Goal: Information Seeking & Learning: Learn about a topic

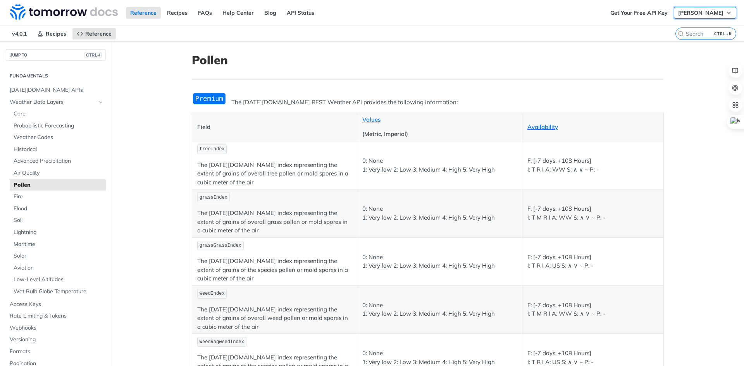
click at [594, 13] on span "[PERSON_NAME]" at bounding box center [700, 12] width 45 height 7
click at [386, 53] on h1 "Pollen" at bounding box center [428, 60] width 472 height 14
click at [416, 76] on header "Pollen" at bounding box center [428, 66] width 472 height 27
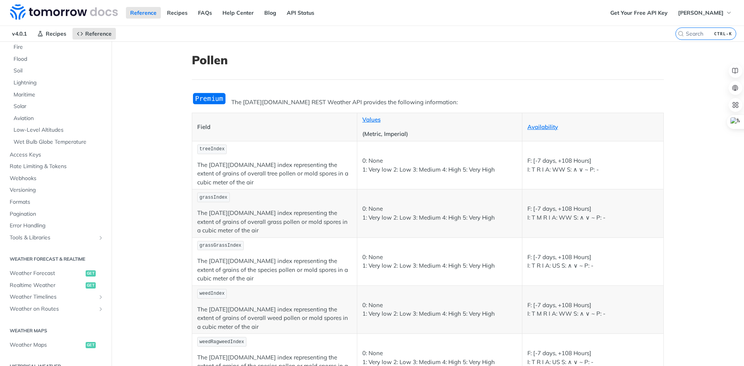
scroll to position [196, 0]
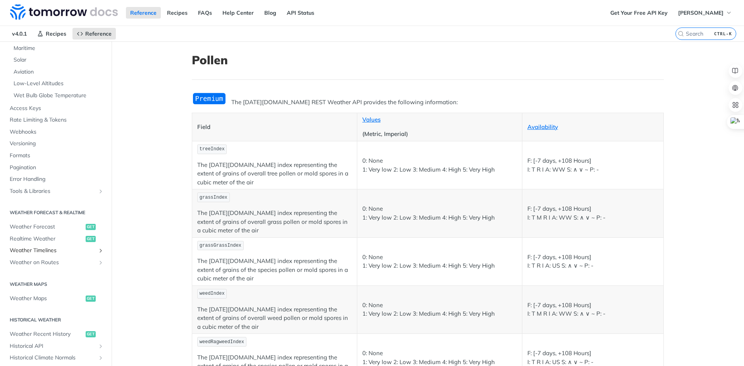
click at [98, 252] on icon "Show subpages for Weather Timelines" at bounding box center [101, 250] width 6 height 6
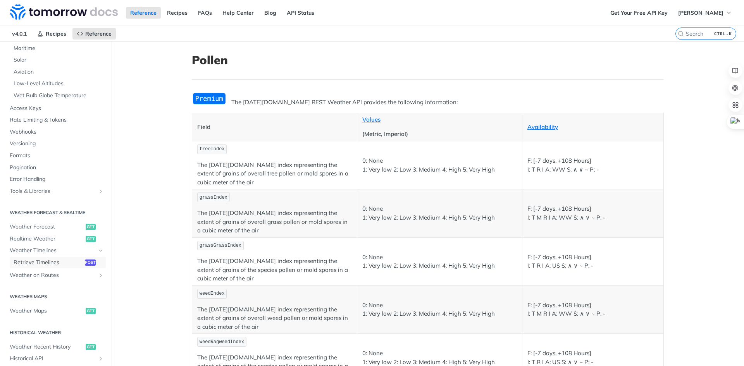
drag, startPoint x: 45, startPoint y: 263, endPoint x: 130, endPoint y: 288, distance: 88.4
click at [45, 263] on span "Retrieve Timelines" at bounding box center [48, 263] width 69 height 8
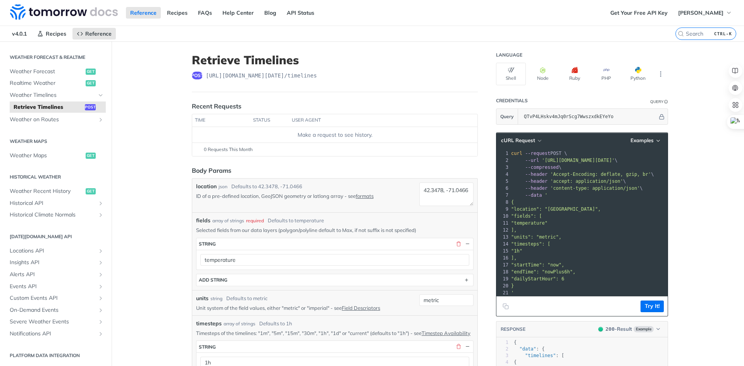
scroll to position [5, 0]
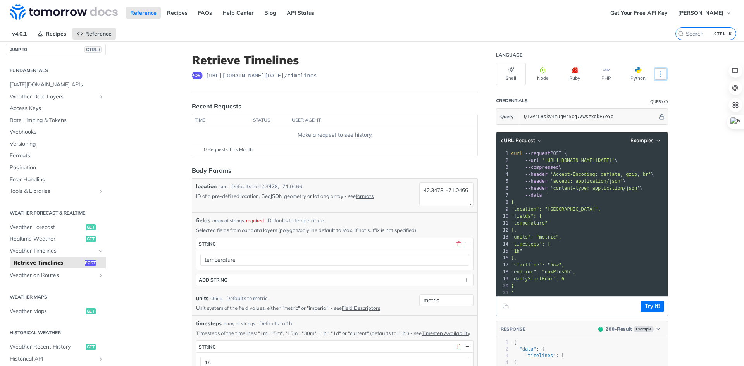
click at [594, 77] on icon "More ellipsis" at bounding box center [660, 73] width 7 height 7
click at [538, 117] on input "QTvP4LHskv4mJq0rScg7WwszxdkEYeYo" at bounding box center [588, 116] width 137 height 15
click at [538, 115] on input "QTvP4LHskv4mJq0rScg7WwszxdkEYeYo" at bounding box center [588, 116] width 137 height 15
click at [594, 115] on input "QTvP4LHskv4mJq0rScg7WwszxdkEYeYo" at bounding box center [588, 116] width 137 height 15
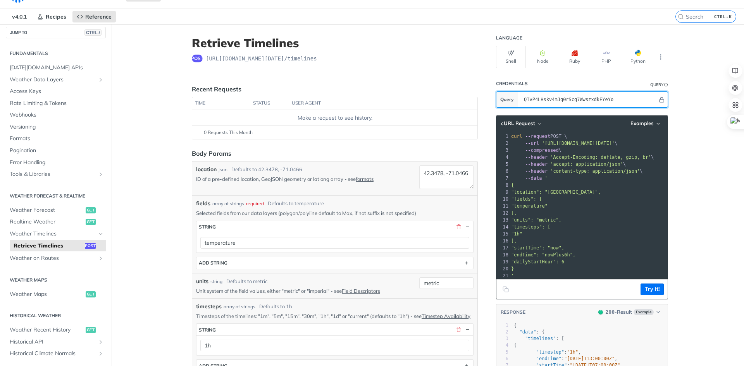
scroll to position [0, 0]
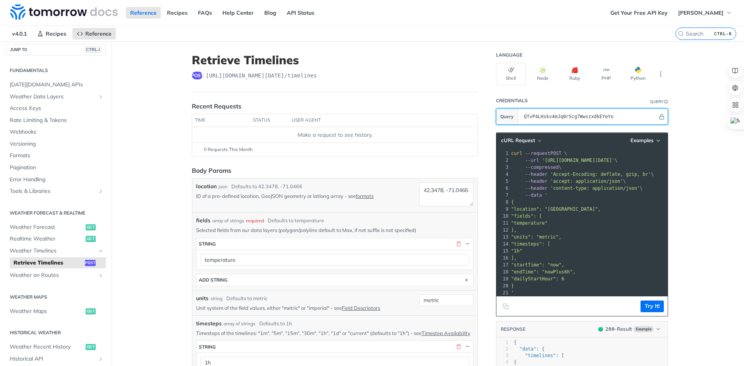
drag, startPoint x: 616, startPoint y: 115, endPoint x: 502, endPoint y: 108, distance: 114.8
click at [502, 108] on section "Credentials Query Query QTvP4LHskv4mJq0rScg7WwszxdkEYeYo" at bounding box center [582, 109] width 172 height 32
click at [594, 117] on input "QTvP4LHskv4mJq0rScg7WwszxdkEYeYo" at bounding box center [588, 116] width 137 height 15
click at [594, 282] on button "Try It!" at bounding box center [651, 307] width 23 height 12
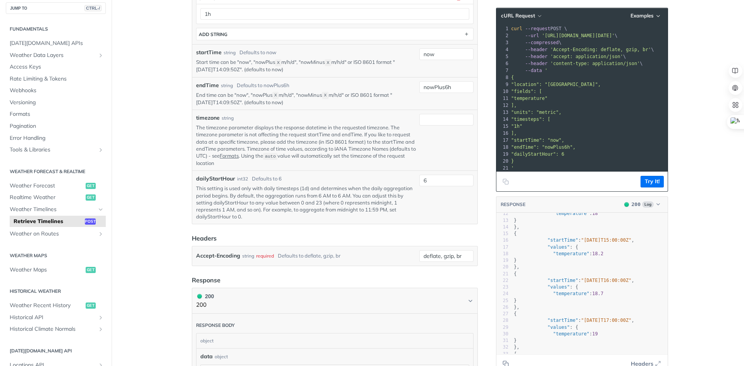
scroll to position [310, 0]
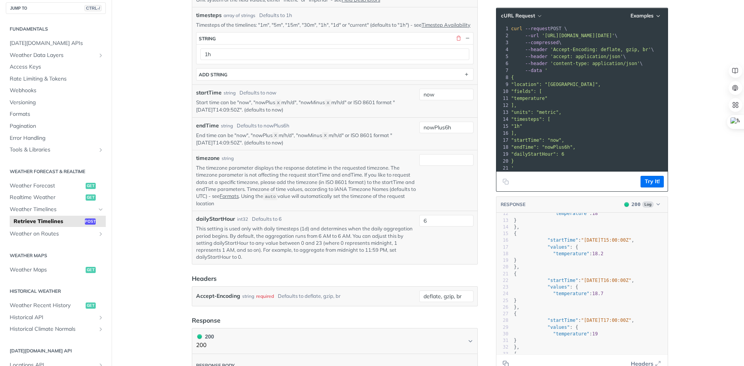
click at [594, 61] on span "'content-type: application/json'" at bounding box center [594, 63] width 89 height 5
click at [579, 103] on pre "]," at bounding box center [626, 105] width 235 height 7
drag, startPoint x: 524, startPoint y: 84, endPoint x: 594, endPoint y: 87, distance: 69.4
click at [594, 87] on span ""location": "[GEOGRAPHIC_DATA]"," at bounding box center [555, 84] width 89 height 5
click at [594, 79] on pre "{" at bounding box center [626, 77] width 235 height 7
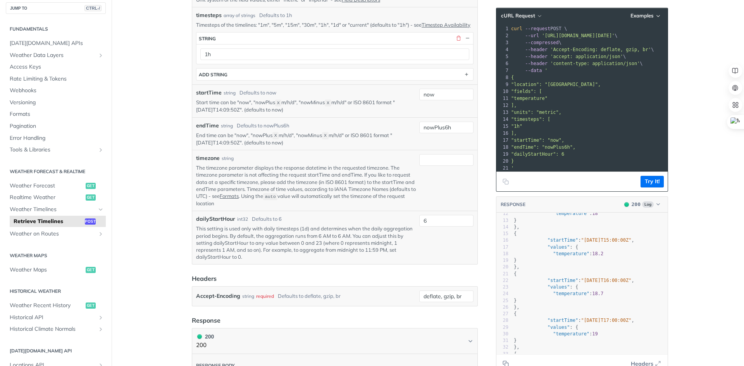
drag, startPoint x: 534, startPoint y: 84, endPoint x: 641, endPoint y: 87, distance: 106.5
click at [594, 87] on pre ""location": "[GEOGRAPHIC_DATA]"," at bounding box center [626, 84] width 235 height 7
click at [548, 95] on pre ""temperature"" at bounding box center [626, 98] width 235 height 7
drag, startPoint x: 524, startPoint y: 85, endPoint x: 617, endPoint y: 86, distance: 93.3
click at [594, 86] on pre ""location": "[GEOGRAPHIC_DATA]"," at bounding box center [626, 84] width 235 height 7
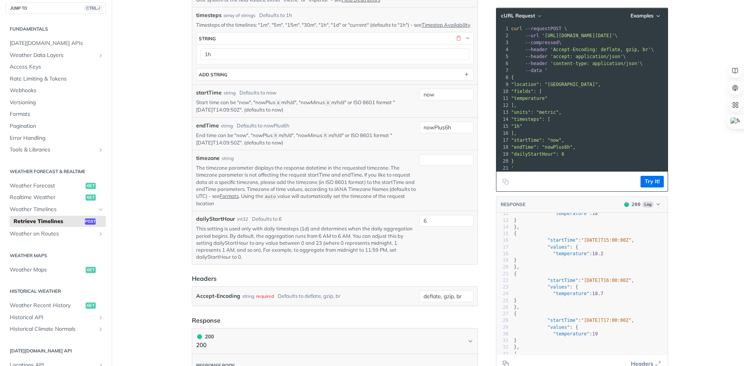
click at [579, 137] on pre ""startTime": "now"," at bounding box center [626, 140] width 235 height 7
click at [534, 94] on span ""temperature"" at bounding box center [529, 96] width 36 height 5
click at [553, 114] on pre ""timesteps": [" at bounding box center [626, 117] width 235 height 7
drag, startPoint x: 521, startPoint y: 106, endPoint x: 540, endPoint y: 105, distance: 18.6
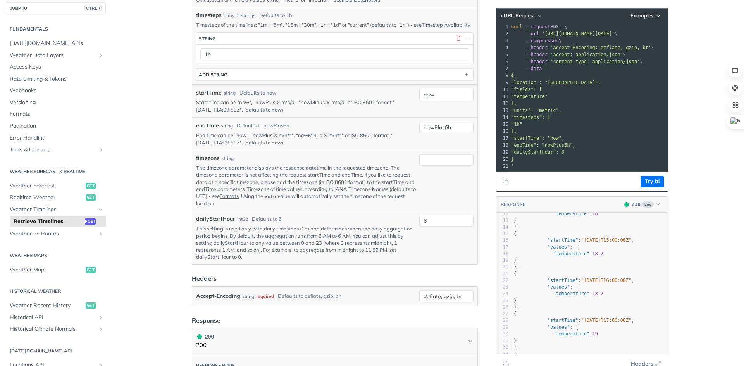
click at [521, 108] on span ""units": "metric"," at bounding box center [536, 110] width 50 height 5
click at [571, 107] on pre ""units": "metric"," at bounding box center [626, 110] width 235 height 7
drag, startPoint x: 571, startPoint y: 105, endPoint x: 482, endPoint y: 105, distance: 88.7
click at [482, 105] on div "Retrieve Timelines post [URL][DOMAIN_NAME][DATE] /timelines Recent Requests tim…" at bounding box center [428, 219] width 496 height 975
click at [567, 114] on pre ""timesteps": [" at bounding box center [626, 117] width 235 height 7
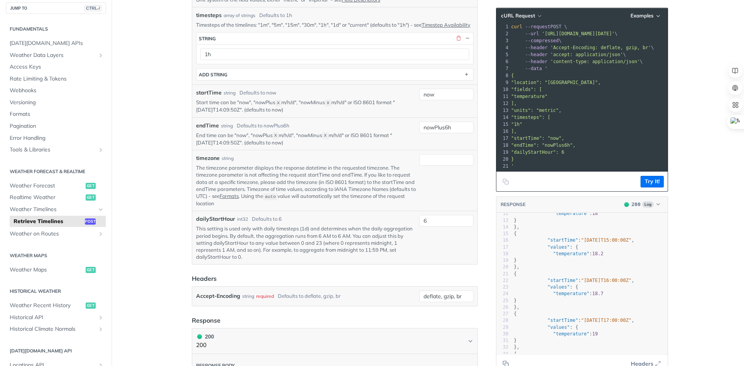
drag, startPoint x: 600, startPoint y: 106, endPoint x: 491, endPoint y: 103, distance: 108.1
click at [490, 103] on div "Language Shell Node Ruby PHP Python Credentials Query Query QTvP4LHskv4mJq0rScg…" at bounding box center [583, 219] width 186 height 975
click at [582, 108] on pre ""units": "metric"," at bounding box center [626, 110] width 235 height 7
drag, startPoint x: 527, startPoint y: 111, endPoint x: 587, endPoint y: 125, distance: 62.0
click at [587, 125] on div "1 curl --request POST \ 2 --url '[URL][DOMAIN_NAME][DATE]' \ 3 --compressed \ 4…" at bounding box center [626, 96] width 235 height 146
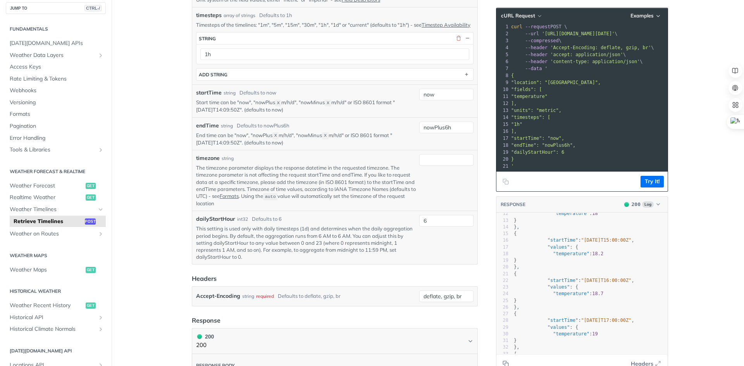
click at [584, 128] on pre "]," at bounding box center [626, 131] width 235 height 7
click at [522, 122] on span ""1h"" at bounding box center [516, 124] width 11 height 5
drag, startPoint x: 529, startPoint y: 131, endPoint x: 567, endPoint y: 132, distance: 38.3
click at [567, 135] on pre ""startTime": "now"," at bounding box center [626, 138] width 235 height 7
click at [594, 135] on pre ""startTime": "now"," at bounding box center [626, 138] width 235 height 7
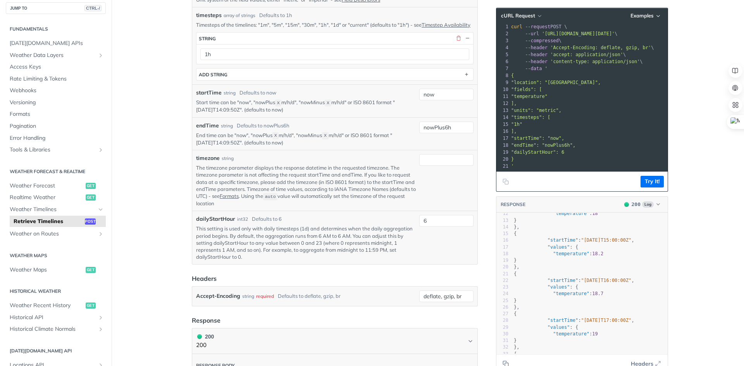
drag, startPoint x: 545, startPoint y: 139, endPoint x: 581, endPoint y: 139, distance: 36.4
click at [581, 142] on pre ""endTime": "nowPlus6h"," at bounding box center [626, 145] width 235 height 7
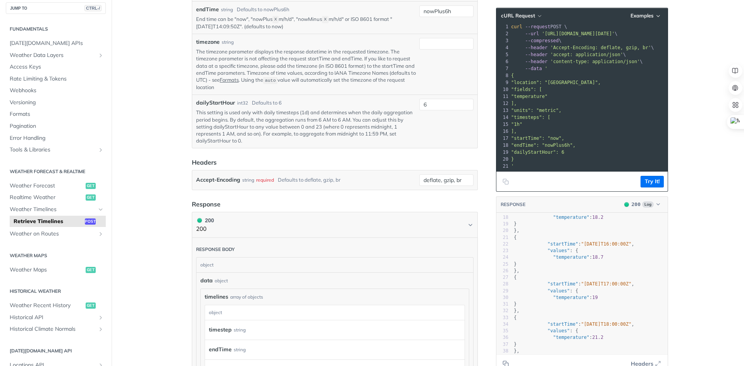
scroll to position [55, 0]
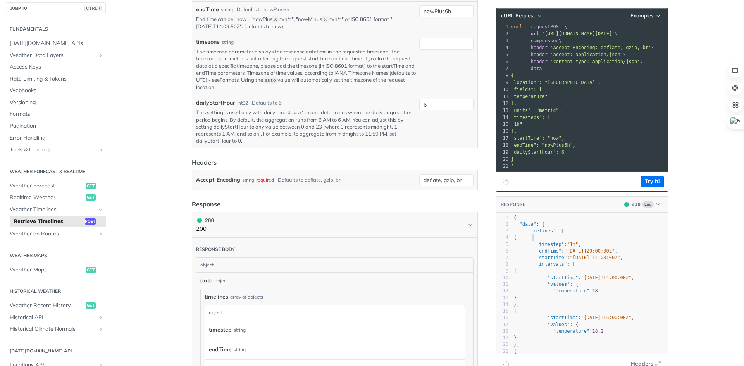
click at [563, 240] on pre "{" at bounding box center [589, 237] width 155 height 7
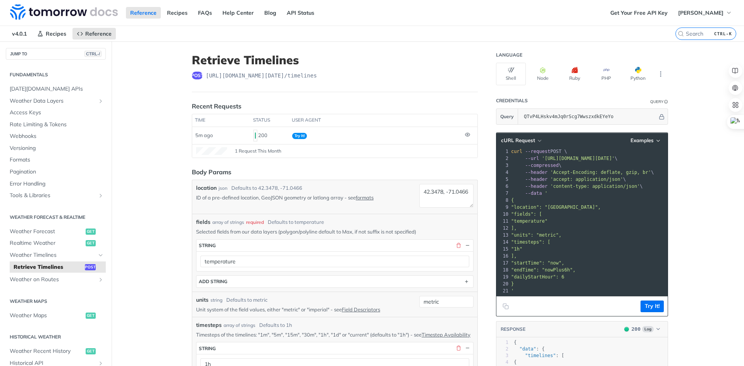
scroll to position [0, 0]
click at [91, 102] on link "Weather Data Layers" at bounding box center [56, 102] width 100 height 12
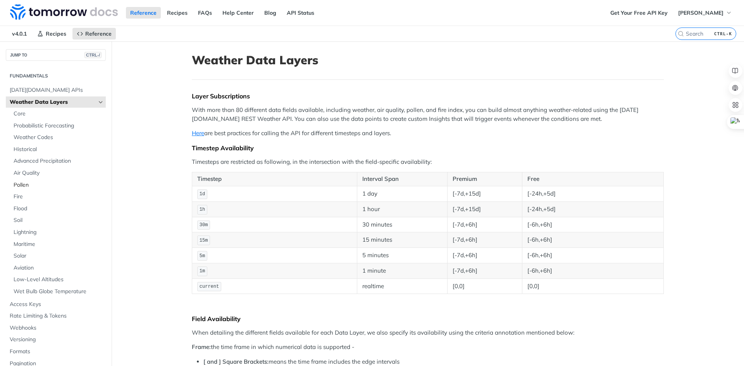
click at [28, 184] on span "Pollen" at bounding box center [59, 185] width 90 height 8
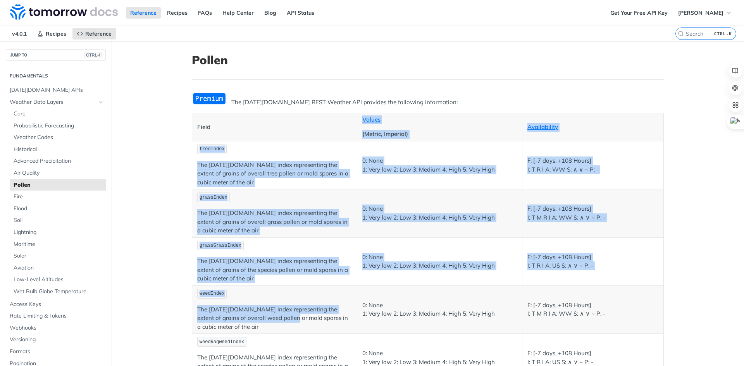
drag, startPoint x: 236, startPoint y: 127, endPoint x: 278, endPoint y: 298, distance: 176.2
click at [274, 282] on table "Field Values (Metric, Imperial) Availability treeIndex The [DATE][DOMAIN_NAME] …" at bounding box center [428, 247] width 472 height 269
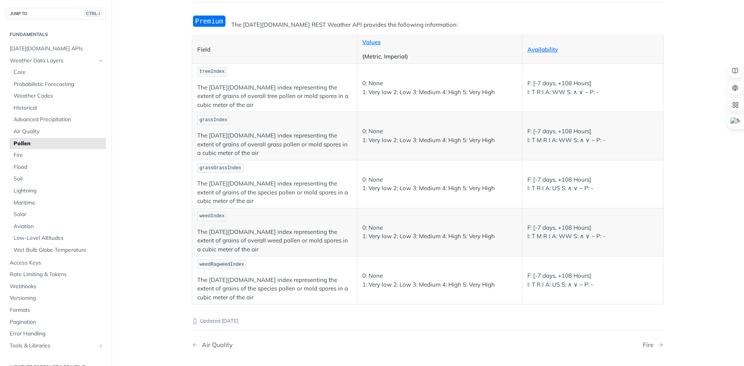
click at [275, 282] on p "The [DATE][DOMAIN_NAME] index representing the extent of grains of the species …" at bounding box center [274, 289] width 155 height 26
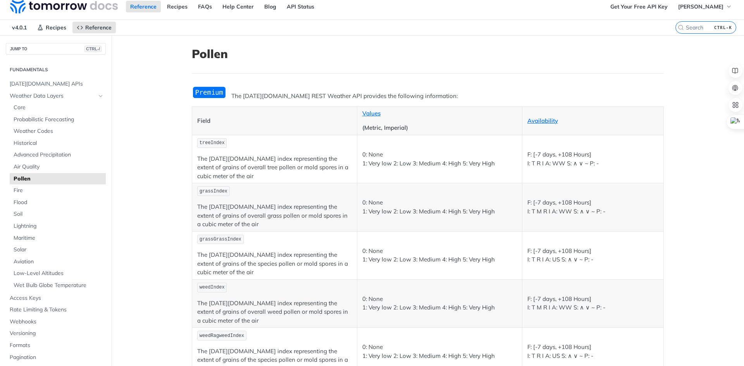
scroll to position [0, 0]
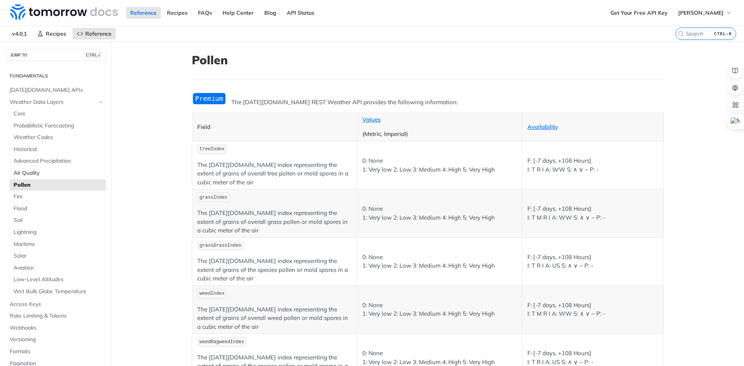
drag, startPoint x: 31, startPoint y: 173, endPoint x: 36, endPoint y: 177, distance: 6.3
click at [31, 173] on span "Air Quality" at bounding box center [59, 173] width 90 height 8
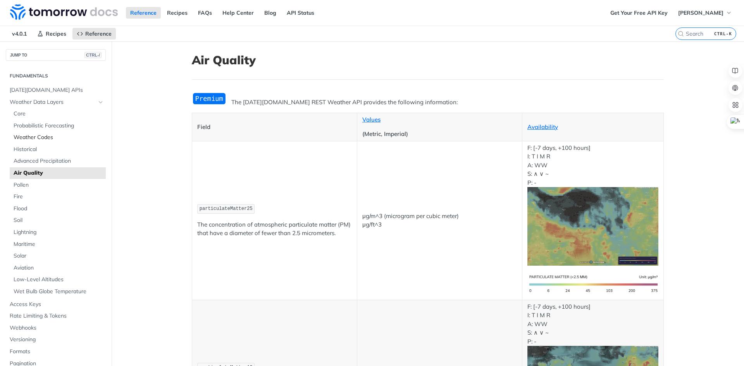
click at [46, 138] on span "Weather Codes" at bounding box center [59, 138] width 90 height 8
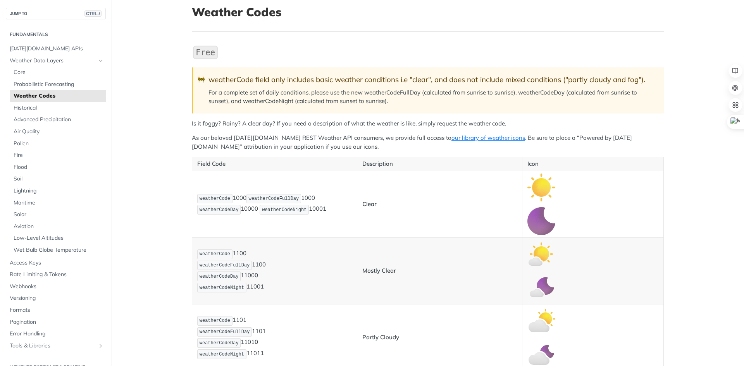
scroll to position [35, 0]
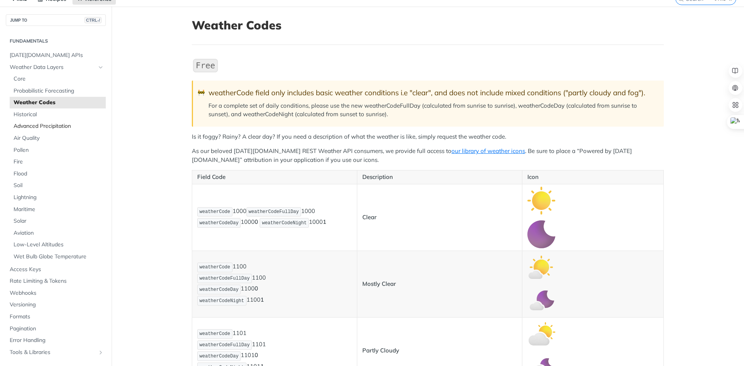
click at [49, 125] on span "Advanced Precipitation" at bounding box center [59, 126] width 90 height 8
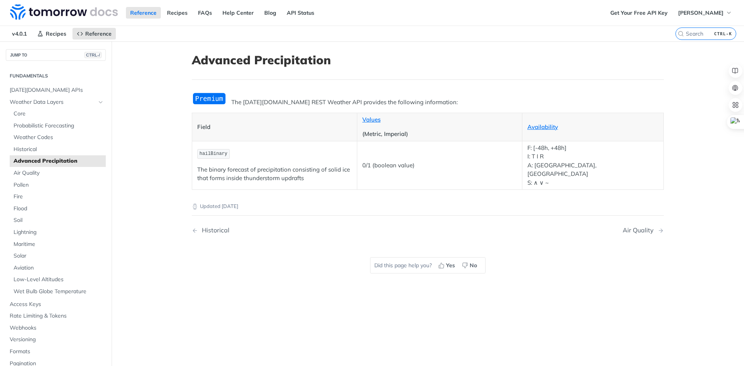
drag, startPoint x: 405, startPoint y: 166, endPoint x: 453, endPoint y: 168, distance: 48.4
click at [409, 166] on td "0/1 (boolean value)" at bounding box center [439, 165] width 165 height 49
click at [474, 153] on td "0/1 (boolean value)" at bounding box center [439, 165] width 165 height 49
drag, startPoint x: 251, startPoint y: 167, endPoint x: 310, endPoint y: 181, distance: 60.8
click at [309, 177] on p "The binary forecast of precipitation consisting of solid ice that forms inside …" at bounding box center [274, 173] width 155 height 17
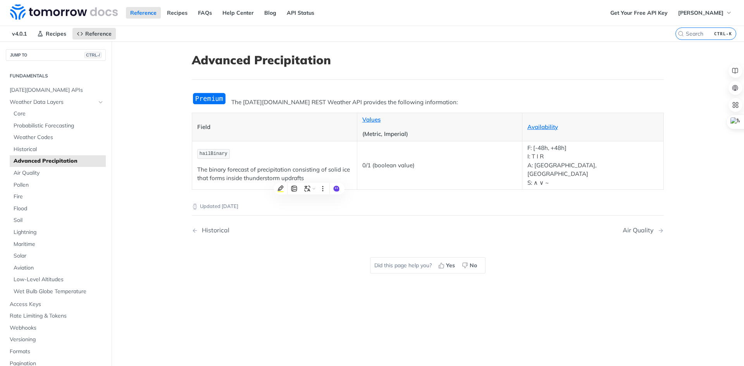
click at [240, 165] on p "The binary forecast of precipitation consisting of solid ice that forms inside …" at bounding box center [274, 173] width 155 height 17
click at [43, 137] on span "Weather Codes" at bounding box center [59, 138] width 90 height 8
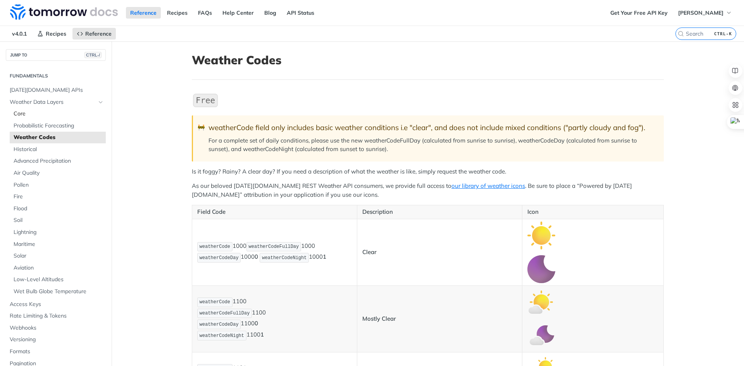
click at [23, 113] on span "Core" at bounding box center [59, 114] width 90 height 8
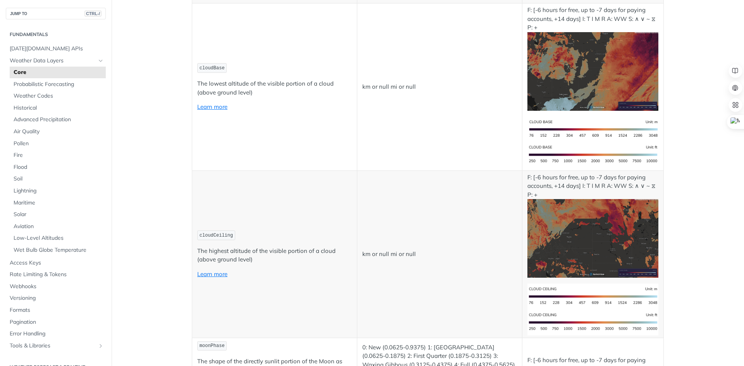
scroll to position [2053, 0]
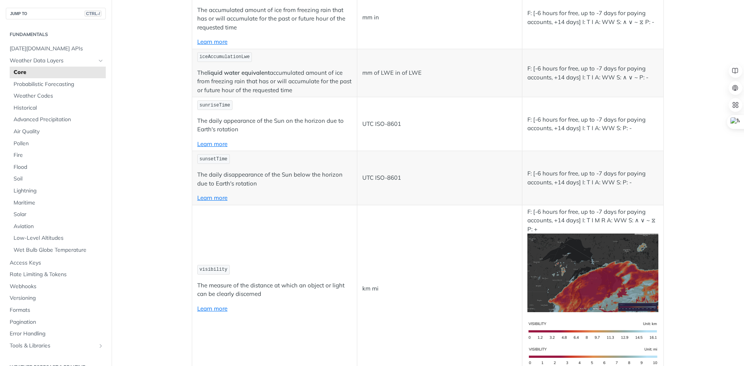
scroll to position [1704, 0]
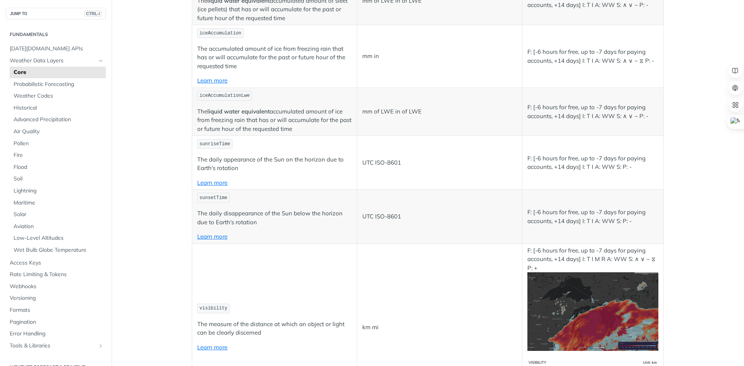
drag, startPoint x: 286, startPoint y: 36, endPoint x: 320, endPoint y: 67, distance: 45.5
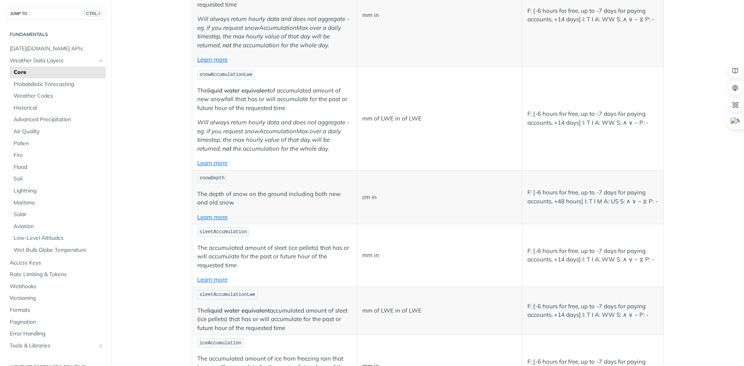
scroll to position [1355, 0]
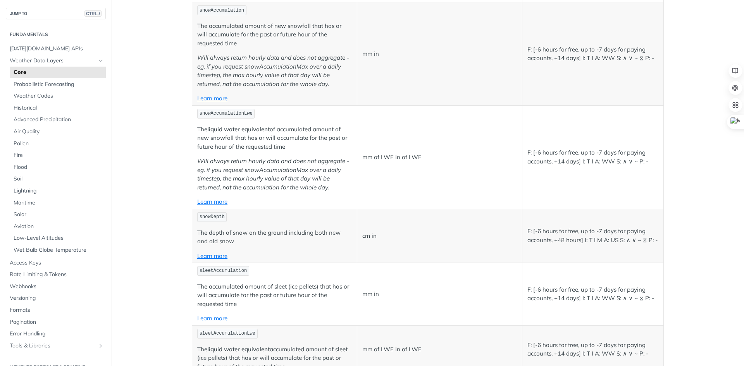
drag, startPoint x: 266, startPoint y: 119, endPoint x: 290, endPoint y: 161, distance: 48.8
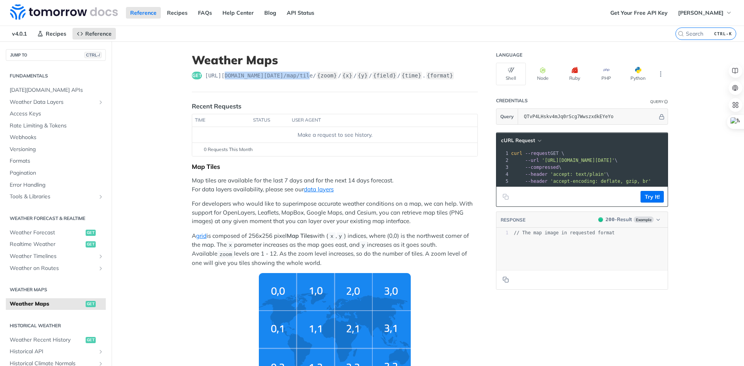
drag, startPoint x: 219, startPoint y: 76, endPoint x: 304, endPoint y: 77, distance: 85.2
click at [304, 77] on span "[URL][DOMAIN_NAME][DATE] /map/tile/ {zoom} / {x} / {y} / {field} / {time} . {fo…" at bounding box center [329, 76] width 249 height 8
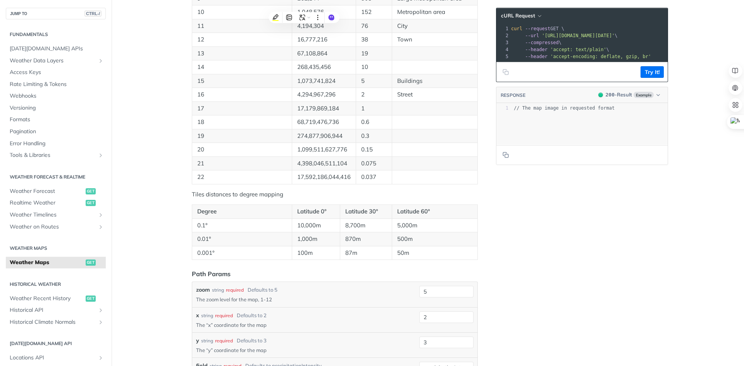
scroll to position [736, 0]
